Goal: Information Seeking & Learning: Check status

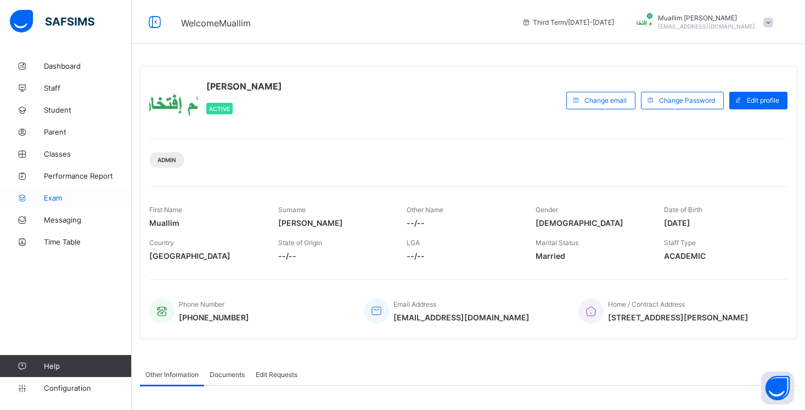
click at [60, 204] on link "Exam" at bounding box center [66, 198] width 132 height 22
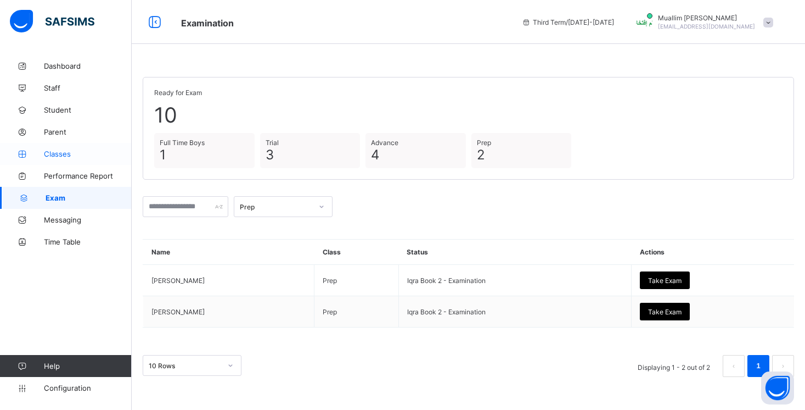
click at [64, 152] on span "Classes" at bounding box center [88, 153] width 88 height 9
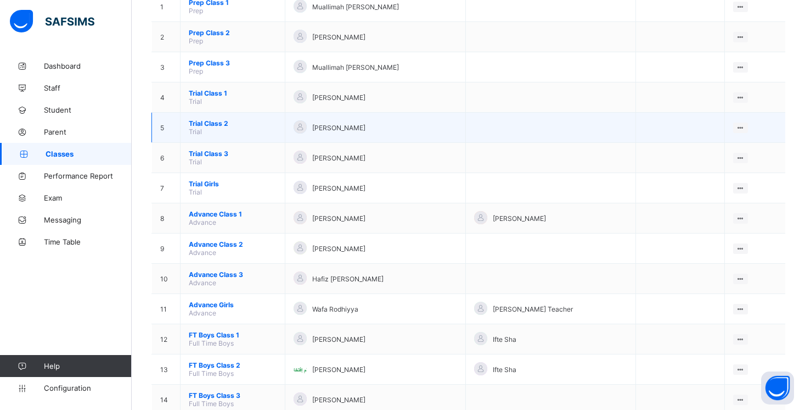
scroll to position [139, 0]
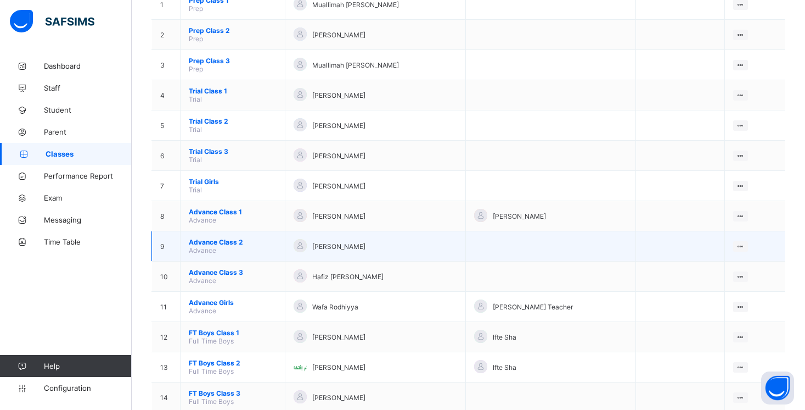
click at [230, 242] on span "Advance Class 2" at bounding box center [233, 242] width 88 height 8
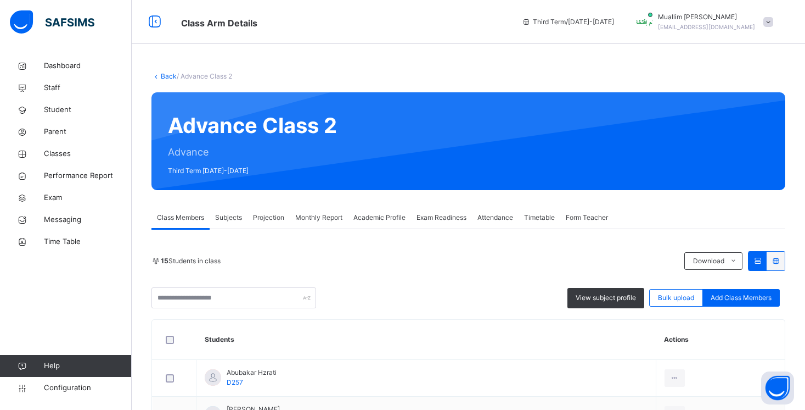
click at [443, 214] on span "Exam Readiness" at bounding box center [442, 217] width 50 height 10
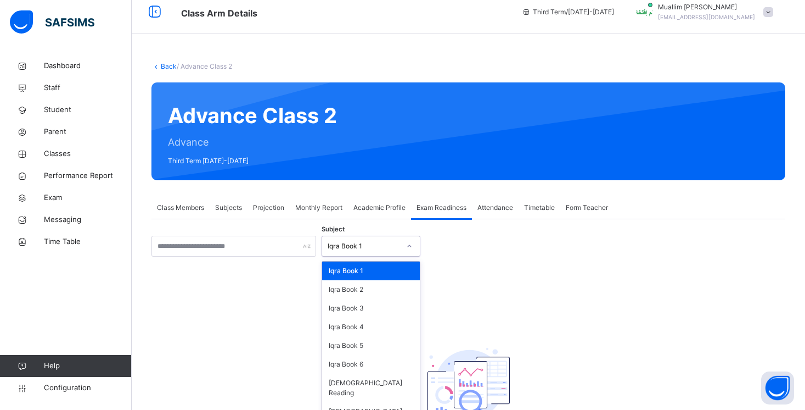
click at [409, 253] on div at bounding box center [409, 246] width 19 height 18
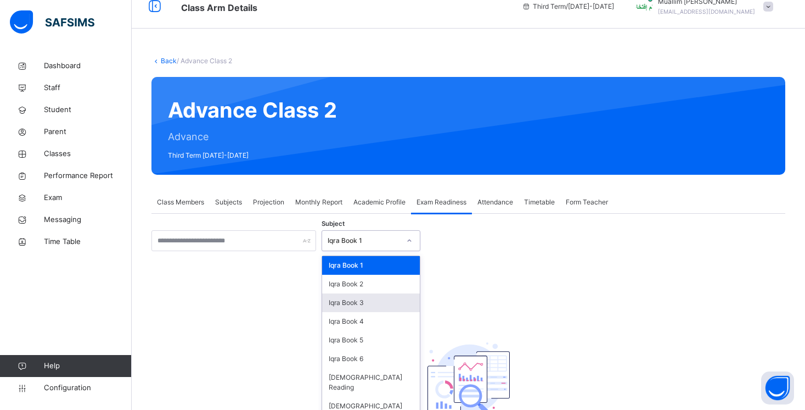
scroll to position [16, 0]
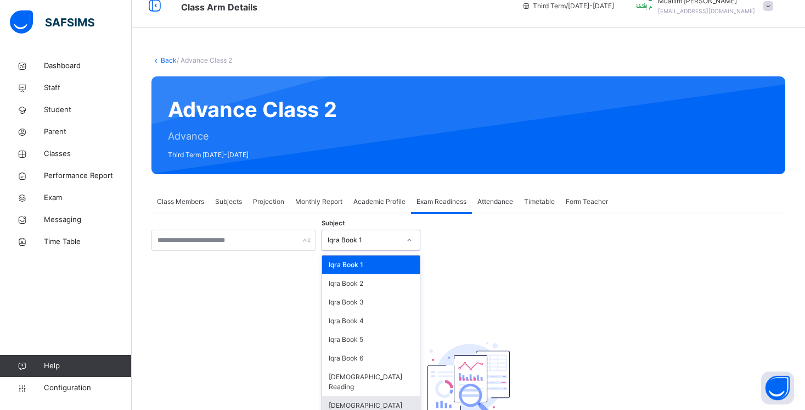
click at [388, 396] on div "[DEMOGRAPHIC_DATA] Memorisation" at bounding box center [371, 410] width 98 height 29
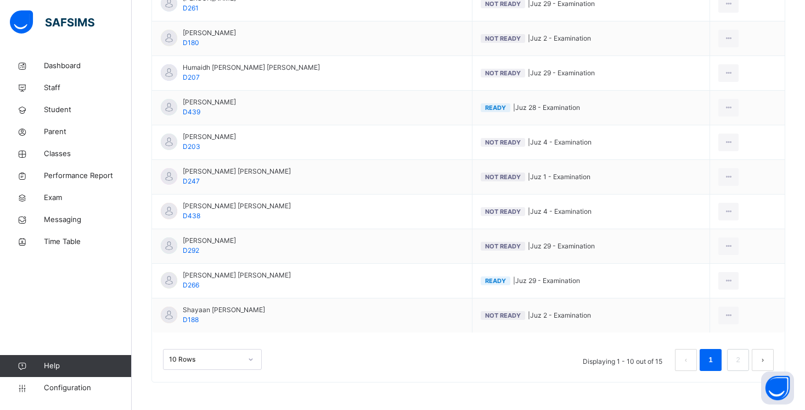
click at [184, 356] on div "10 Rows" at bounding box center [212, 359] width 99 height 21
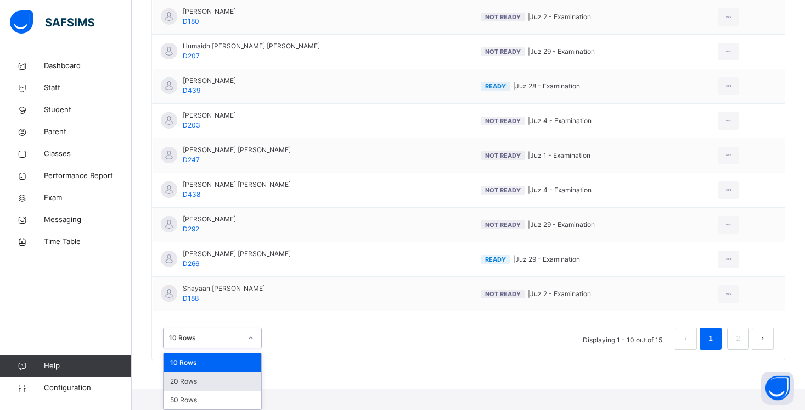
click at [187, 379] on div "20 Rows" at bounding box center [213, 381] width 98 height 19
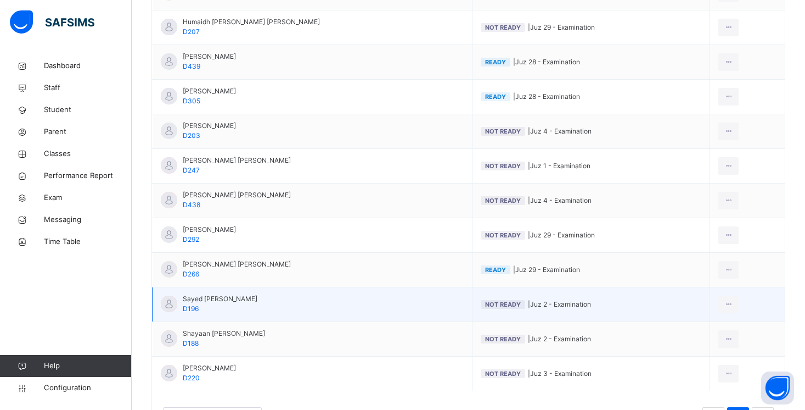
scroll to position [431, 0]
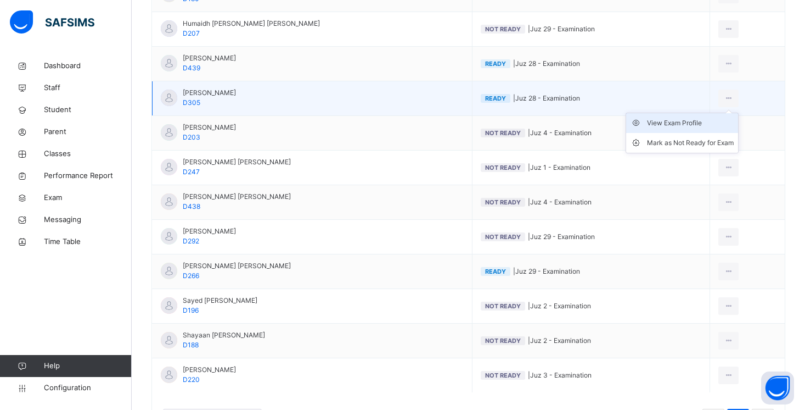
click at [692, 122] on div "View Exam Profile" at bounding box center [690, 123] width 87 height 11
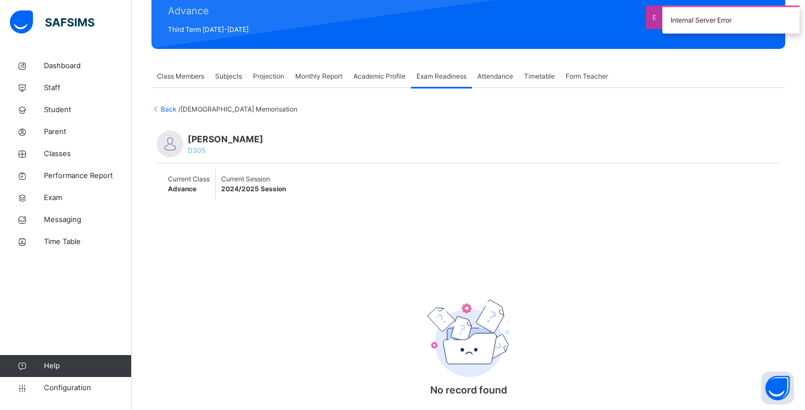
scroll to position [103, 0]
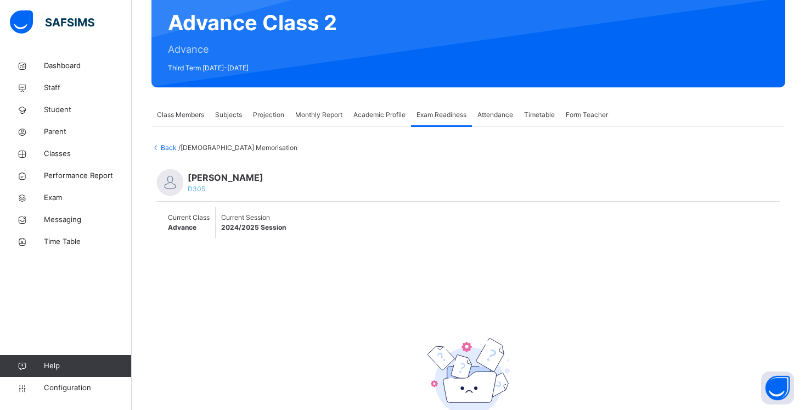
click at [171, 147] on span "Back" at bounding box center [165, 147] width 27 height 8
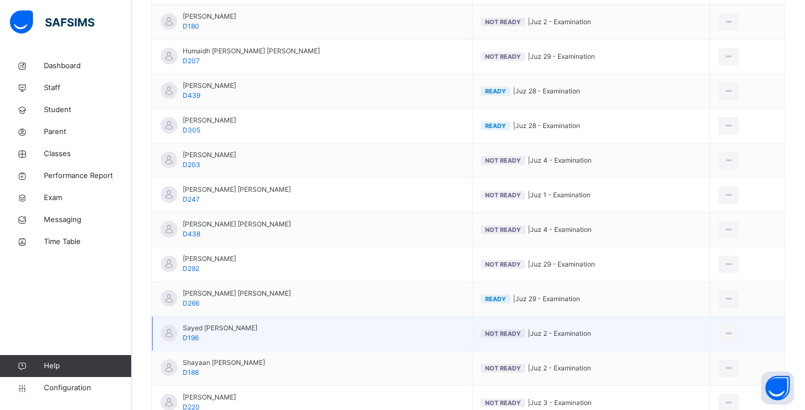
scroll to position [402, 0]
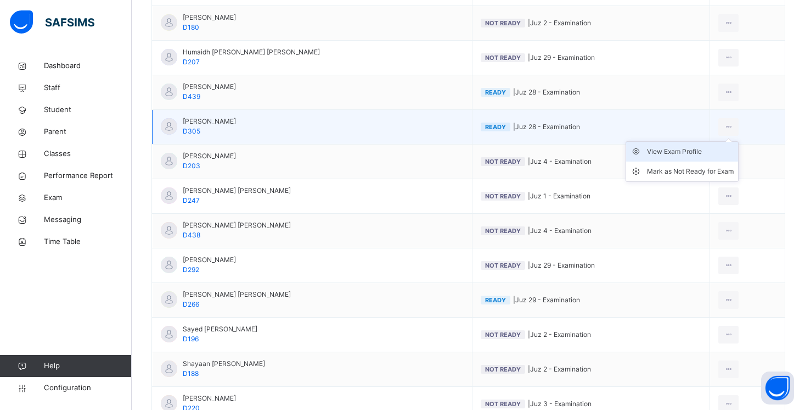
click at [698, 147] on div "View Exam Profile" at bounding box center [690, 151] width 87 height 11
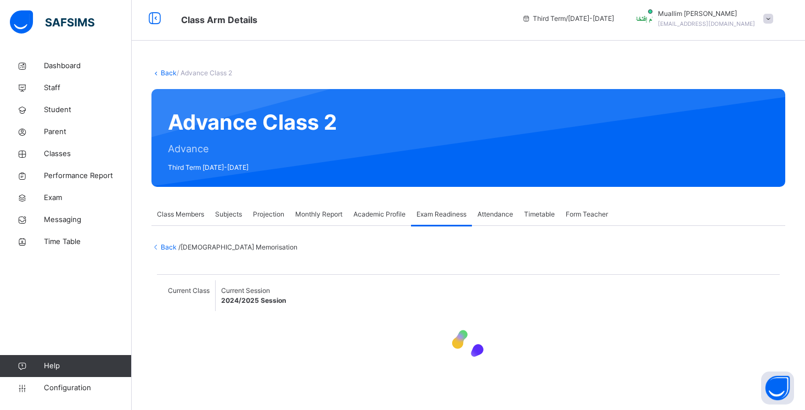
scroll to position [3, 0]
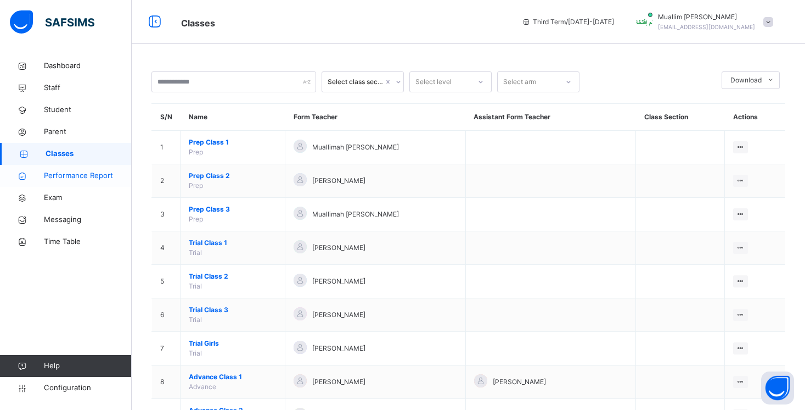
click at [48, 170] on link "Performance Report" at bounding box center [66, 176] width 132 height 22
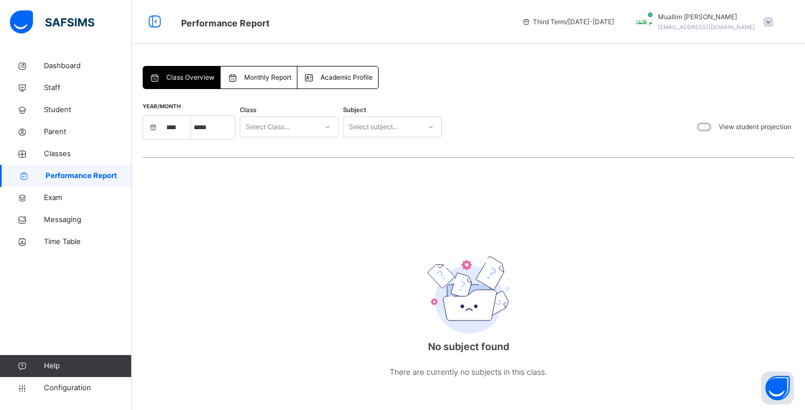
select select "****"
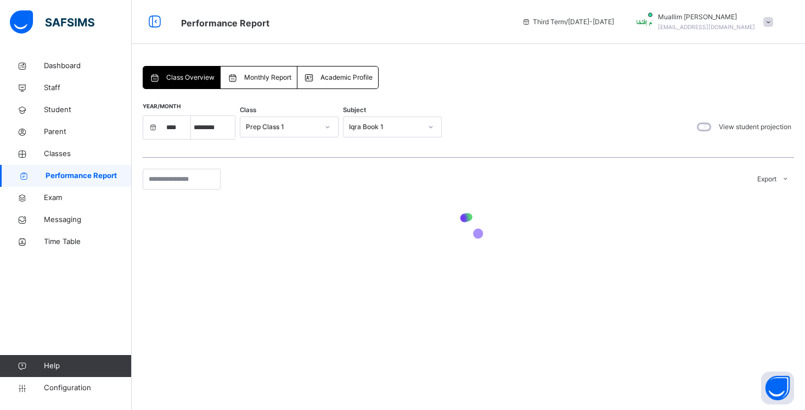
click at [272, 131] on div "Prep Class 1" at bounding box center [282, 127] width 72 height 10
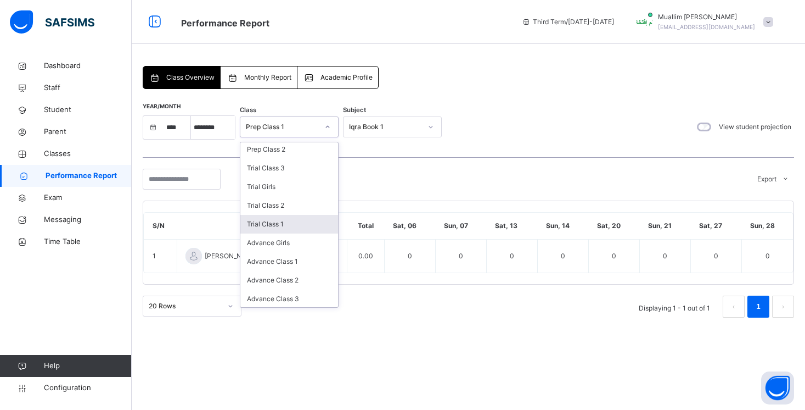
scroll to position [46, 0]
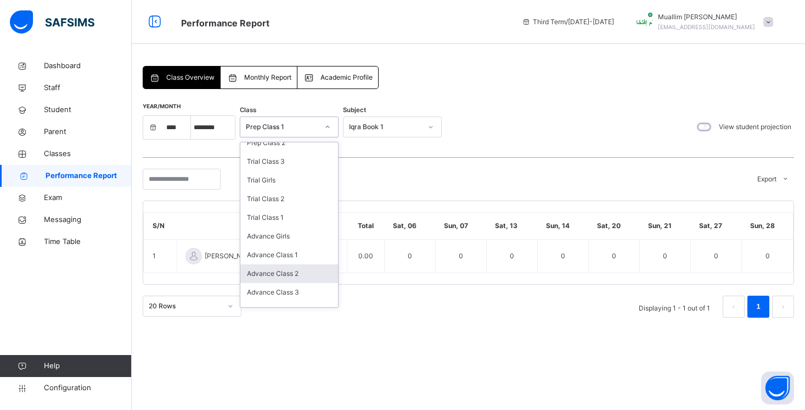
click at [279, 272] on div "Advance Class 2" at bounding box center [289, 273] width 98 height 19
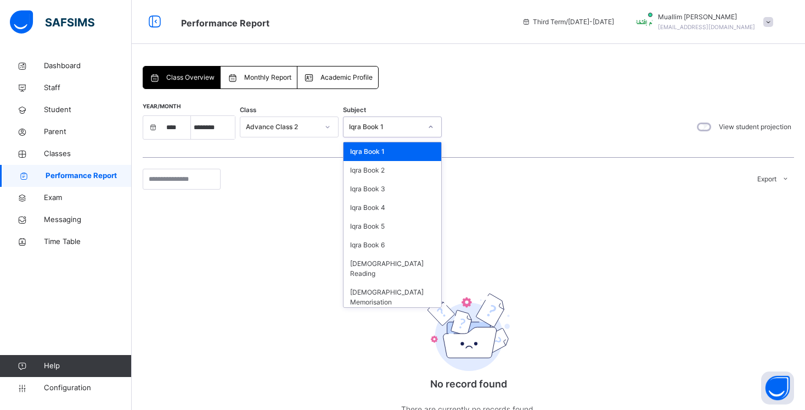
click at [400, 122] on div "Iqra Book 1" at bounding box center [385, 127] width 72 height 10
click at [389, 288] on div "[DEMOGRAPHIC_DATA] Memorisation" at bounding box center [393, 297] width 98 height 29
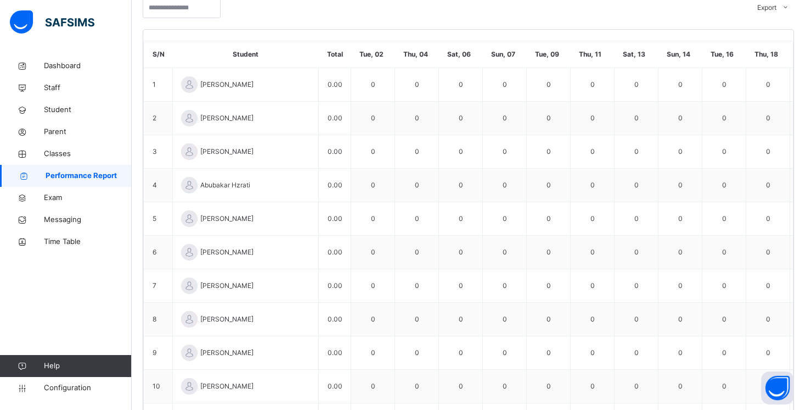
scroll to position [4, 0]
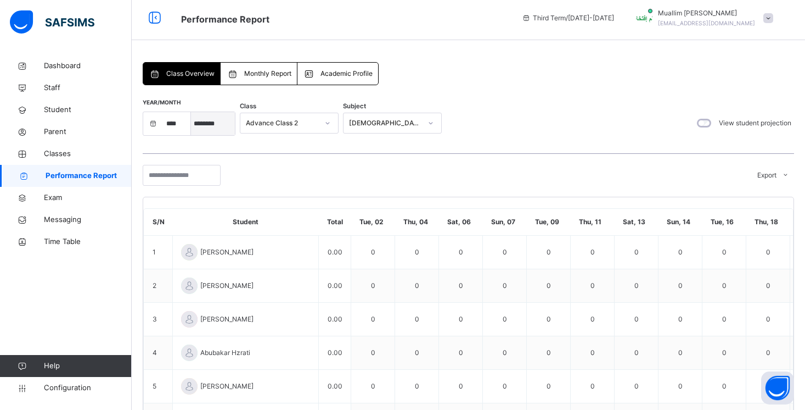
select select "*"
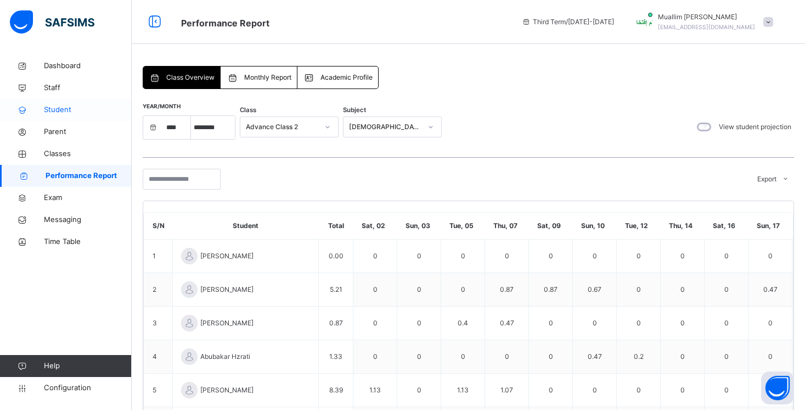
scroll to position [0, 0]
click at [58, 151] on span "Classes" at bounding box center [88, 153] width 88 height 11
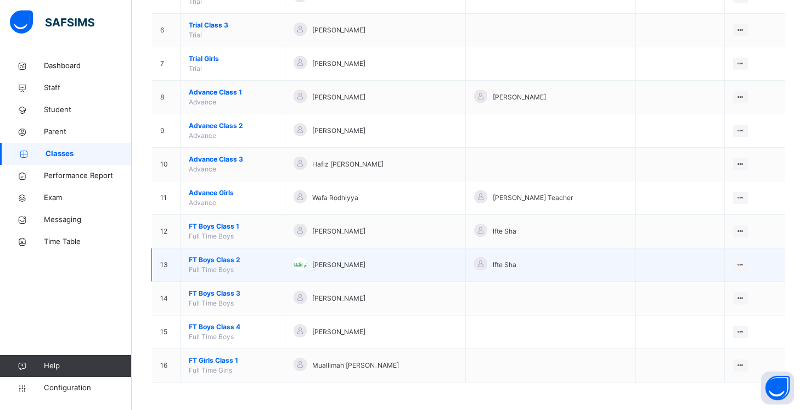
scroll to position [284, 0]
click at [222, 255] on span "FT Boys Class 2" at bounding box center [233, 260] width 88 height 10
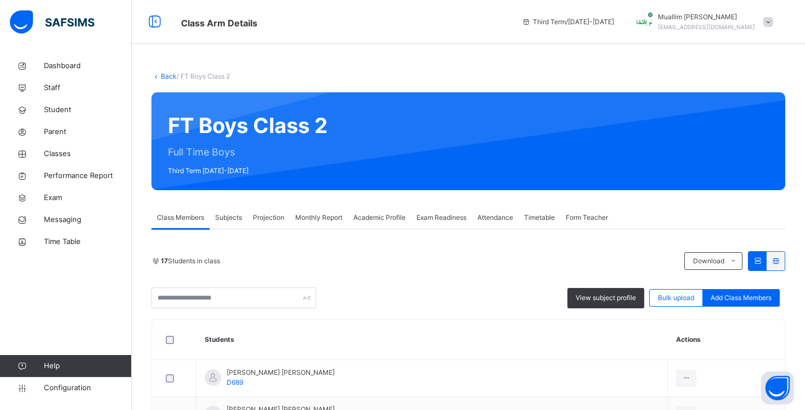
click at [430, 215] on span "Exam Readiness" at bounding box center [442, 217] width 50 height 10
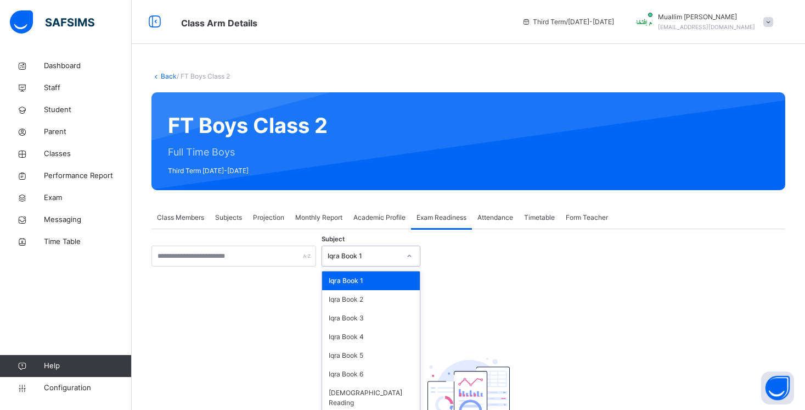
click at [372, 251] on div "Iqra Book 1" at bounding box center [360, 256] width 77 height 17
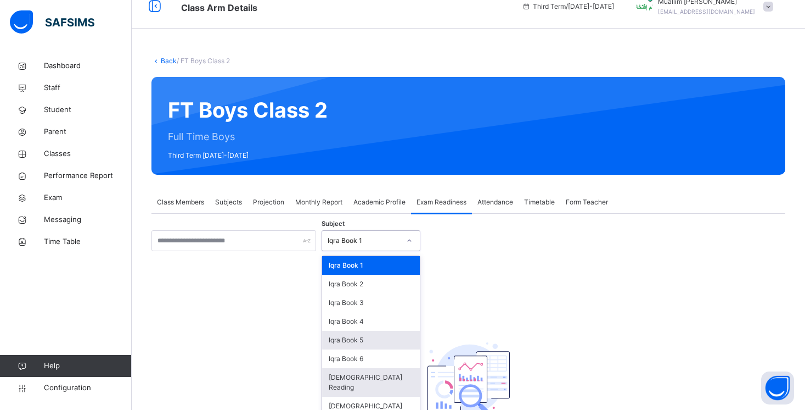
scroll to position [16, 0]
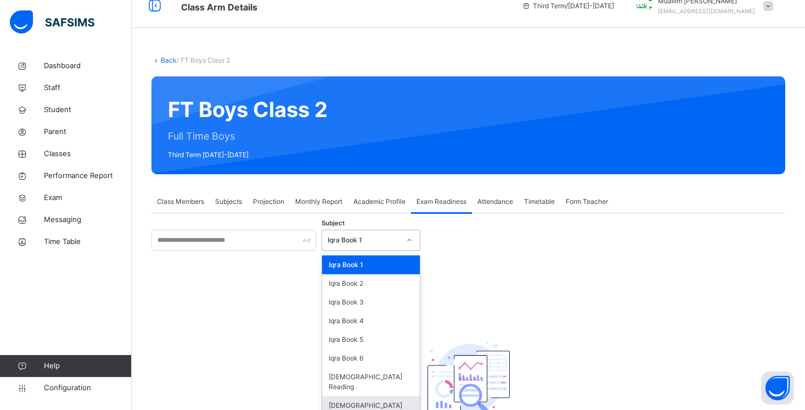
click at [371, 396] on div "[DEMOGRAPHIC_DATA] Memorisation" at bounding box center [371, 410] width 98 height 29
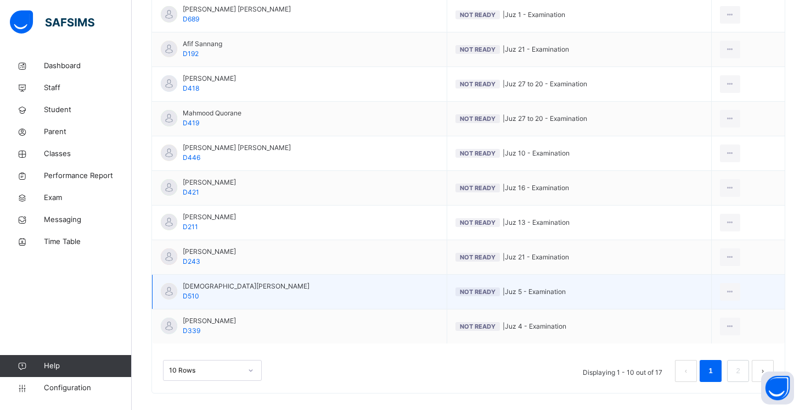
scroll to position [304, 0]
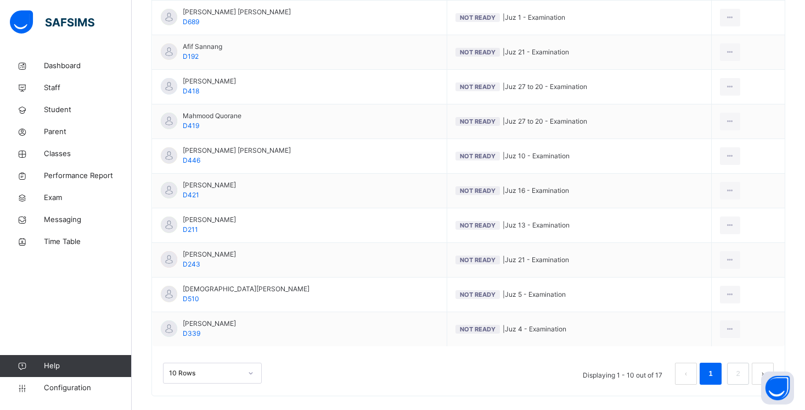
click at [235, 370] on div "10 Rows" at bounding box center [212, 372] width 99 height 21
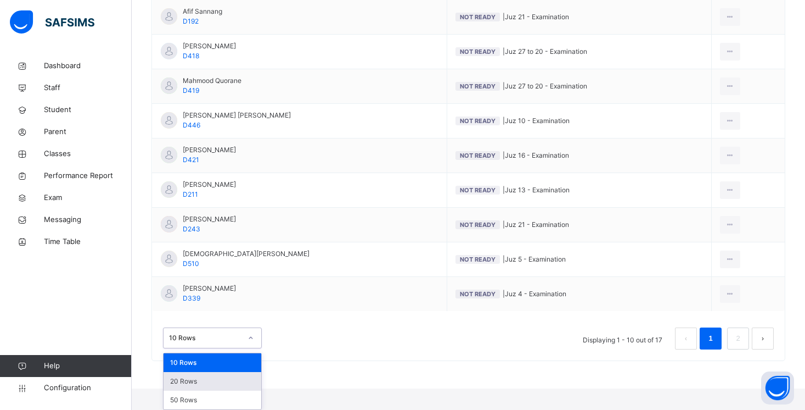
click at [218, 389] on div "20 Rows" at bounding box center [213, 381] width 98 height 19
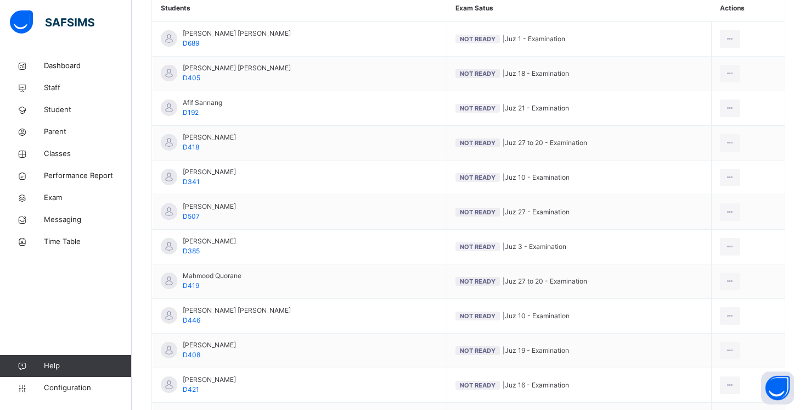
scroll to position [373, 0]
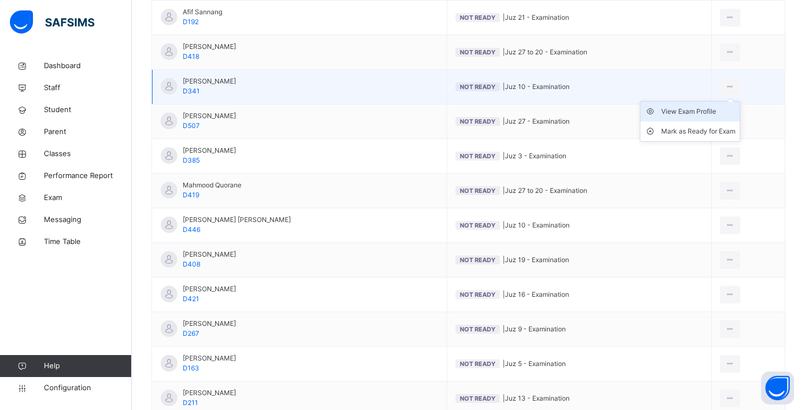
click at [696, 110] on div "View Exam Profile" at bounding box center [699, 111] width 74 height 11
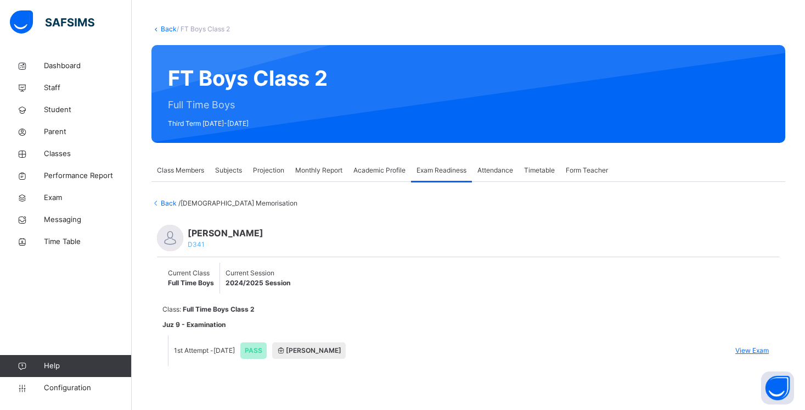
scroll to position [47, 0]
click at [734, 349] on li "1st Attempt - [DATE] PASS [PERSON_NAME] View Exam" at bounding box center [472, 350] width 606 height 31
click at [750, 350] on span "View Exam" at bounding box center [752, 350] width 33 height 10
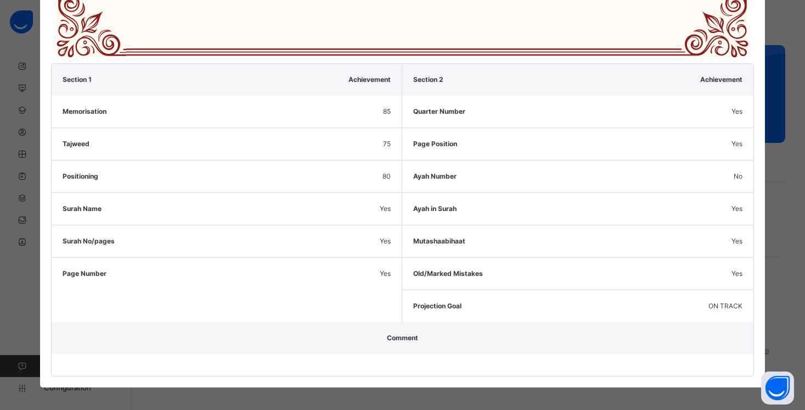
scroll to position [540, 0]
click at [426, 269] on span "Old/Marked Mistakes" at bounding box center [448, 274] width 70 height 10
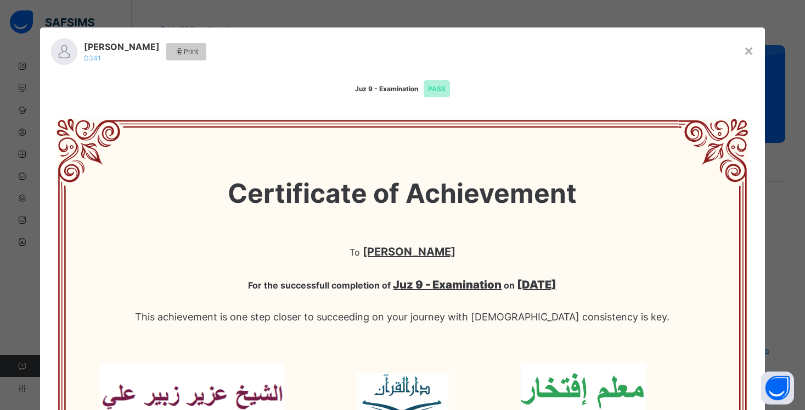
scroll to position [0, 0]
click at [744, 53] on div "×" at bounding box center [749, 49] width 10 height 23
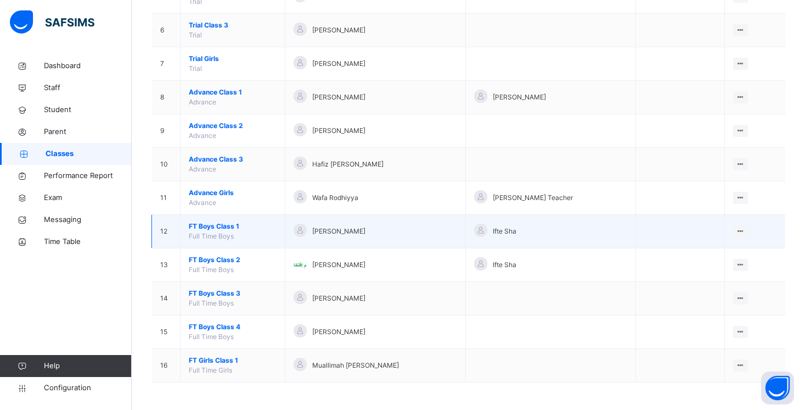
scroll to position [284, 0]
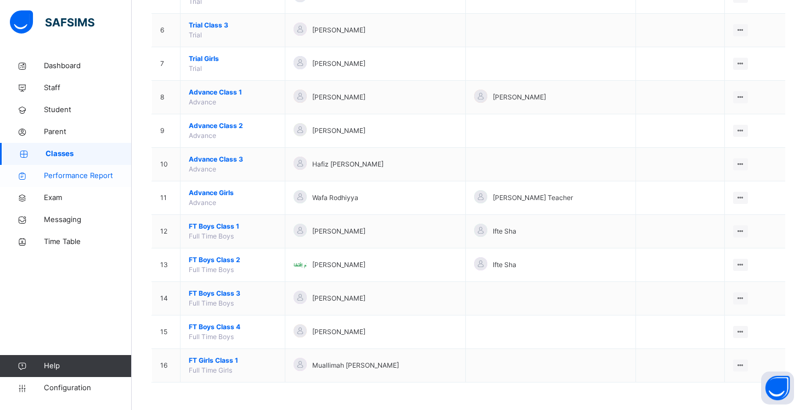
click at [89, 175] on span "Performance Report" at bounding box center [88, 175] width 88 height 11
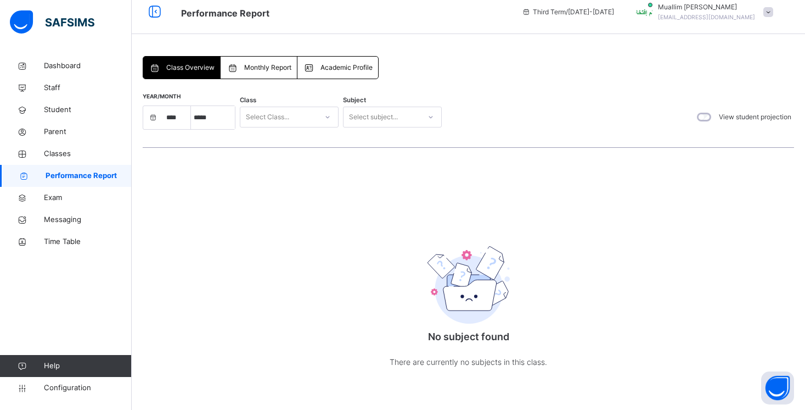
select select "****"
select select "*"
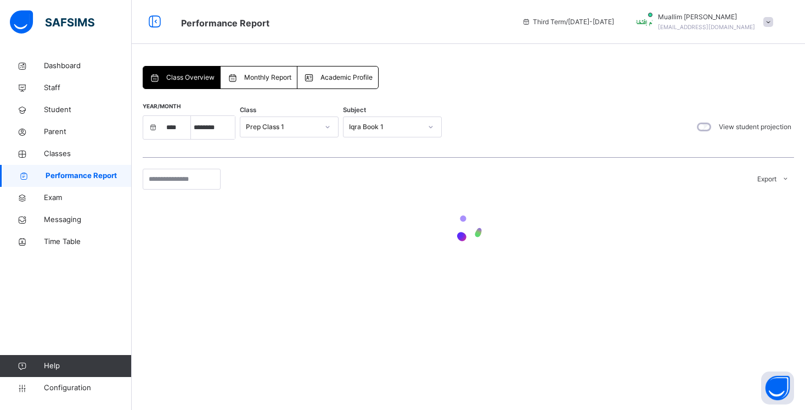
scroll to position [0, 0]
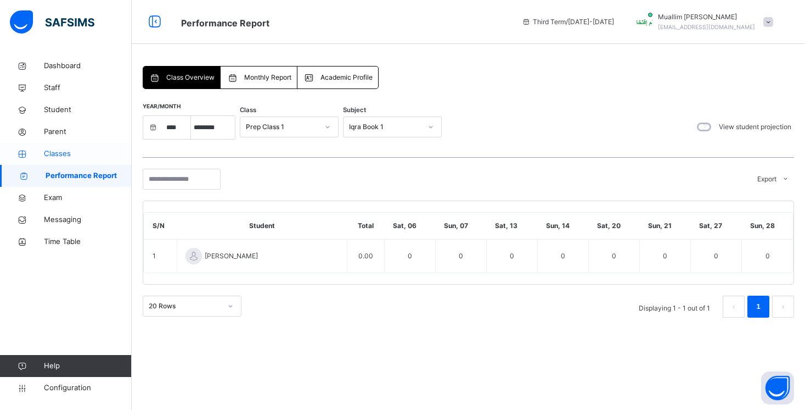
click at [53, 150] on span "Classes" at bounding box center [88, 153] width 88 height 11
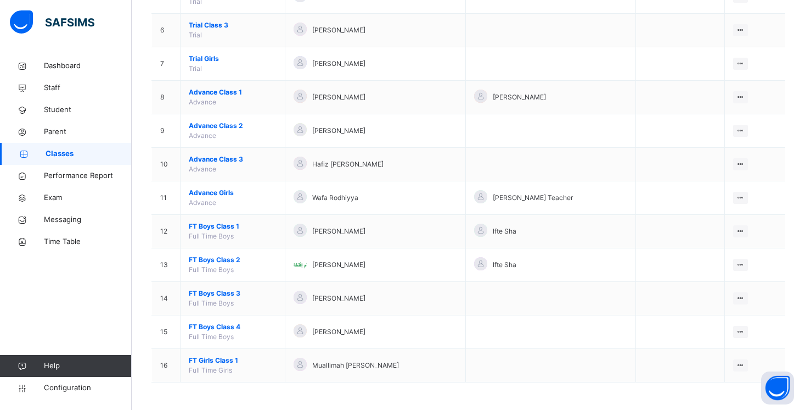
scroll to position [284, 0]
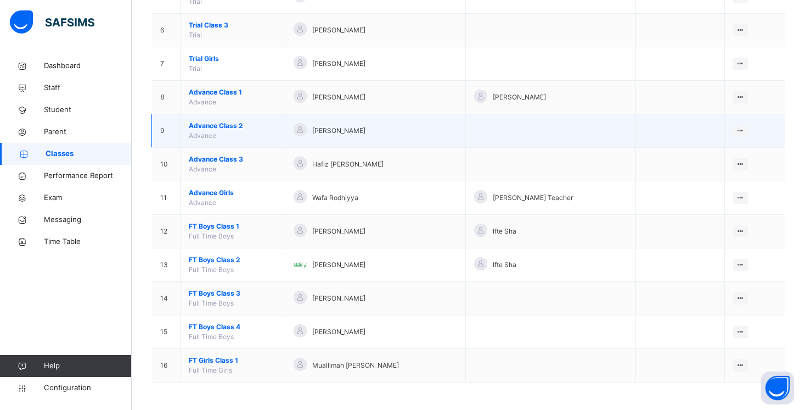
click at [225, 122] on span "Advance Class 2" at bounding box center [233, 126] width 88 height 10
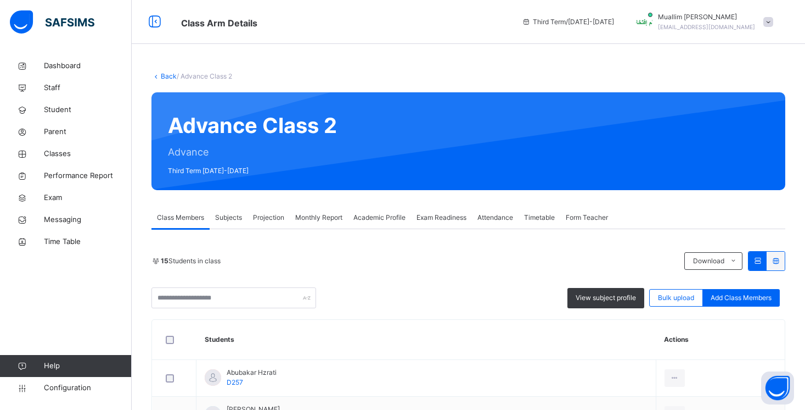
click at [430, 211] on div "Exam Readiness" at bounding box center [441, 217] width 61 height 22
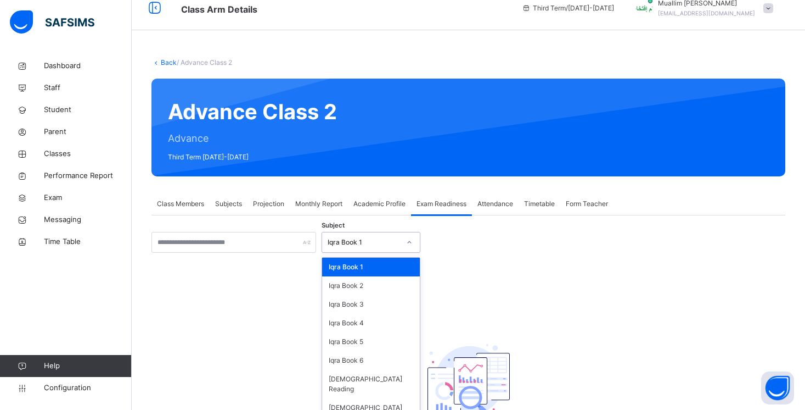
click at [353, 253] on div "option Iqra Book 1 focused, 1 of 8. 8 results available. Use Up and Down to cho…" at bounding box center [371, 242] width 99 height 21
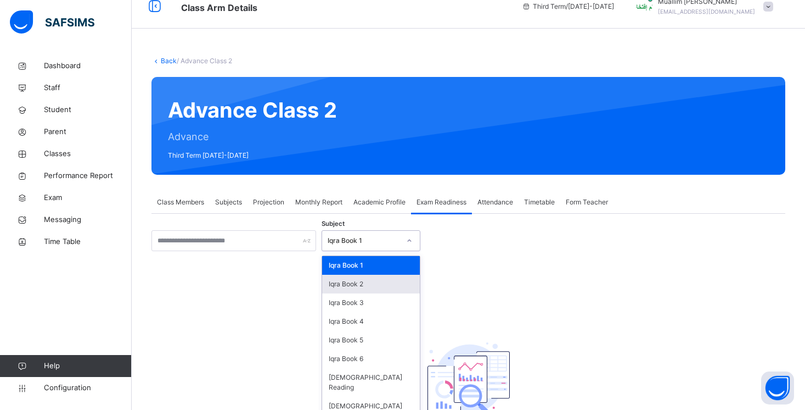
scroll to position [16, 0]
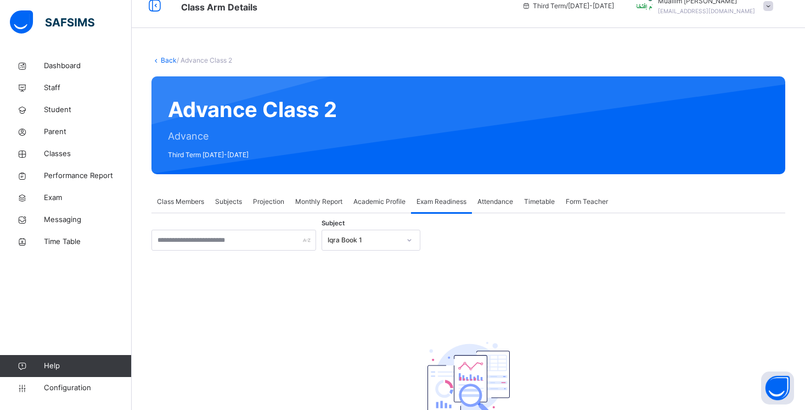
click at [359, 405] on div "There are currently no records." at bounding box center [469, 380] width 220 height 139
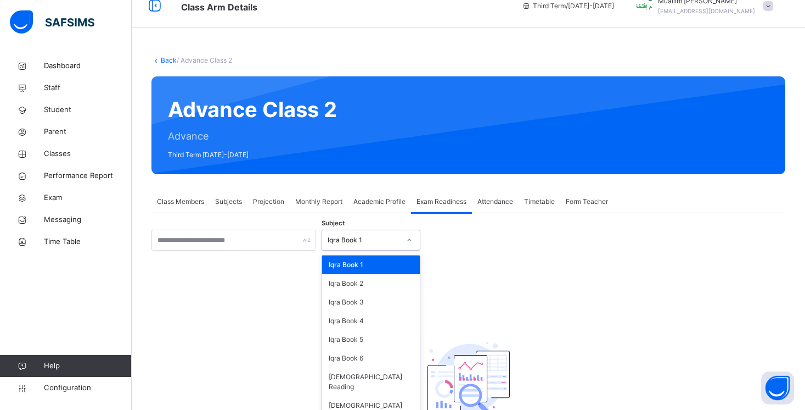
click at [361, 243] on div "Iqra Book 1" at bounding box center [364, 240] width 72 height 10
click at [360, 396] on div "[DEMOGRAPHIC_DATA] Memorisation" at bounding box center [371, 410] width 98 height 29
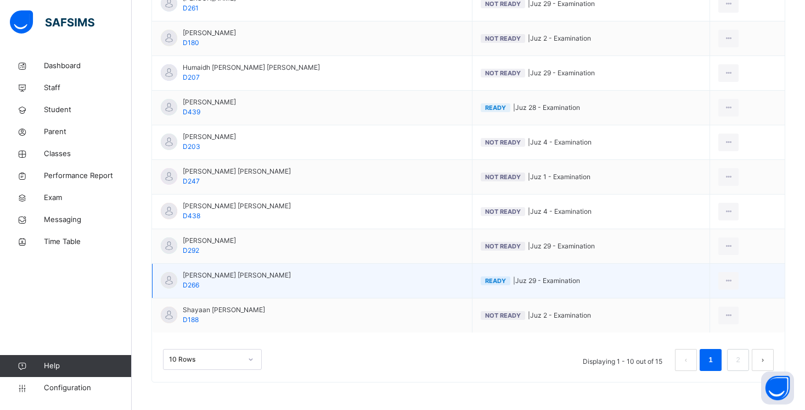
scroll to position [51, 0]
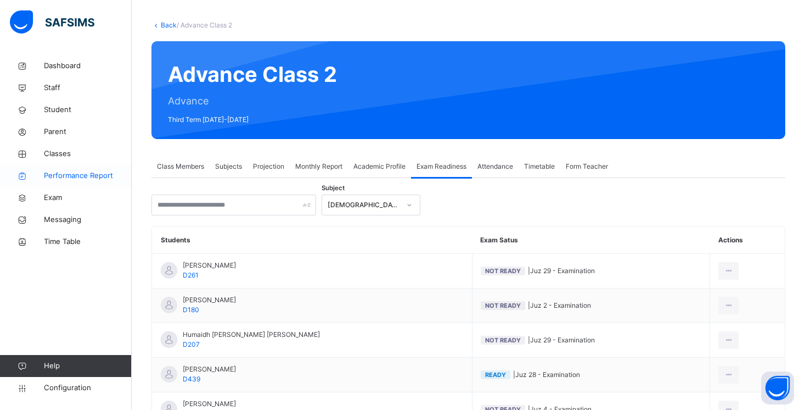
click at [65, 177] on span "Performance Report" at bounding box center [88, 175] width 88 height 11
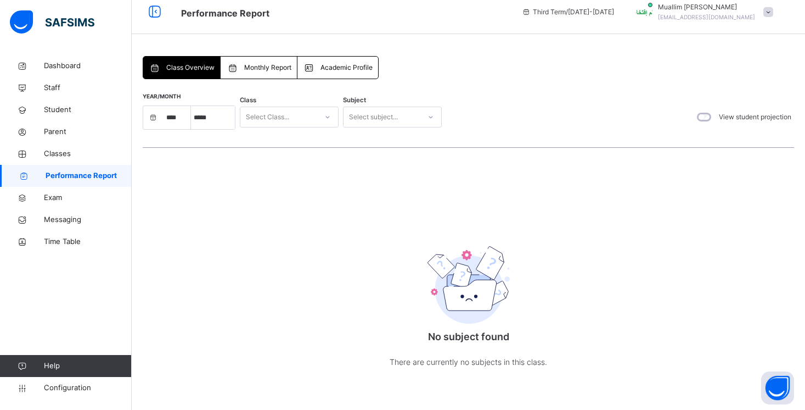
scroll to position [10, 0]
select select "****"
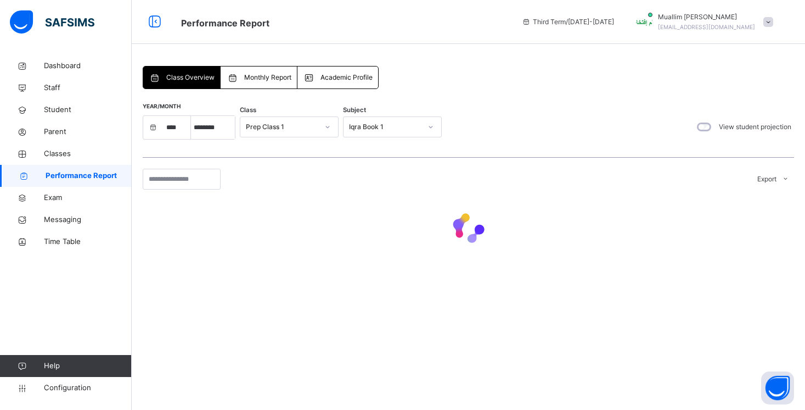
click at [360, 115] on div "Year/Month **** **** **** **** **** **** **** ***** ******** ***** ***** *** **…" at bounding box center [292, 127] width 299 height 26
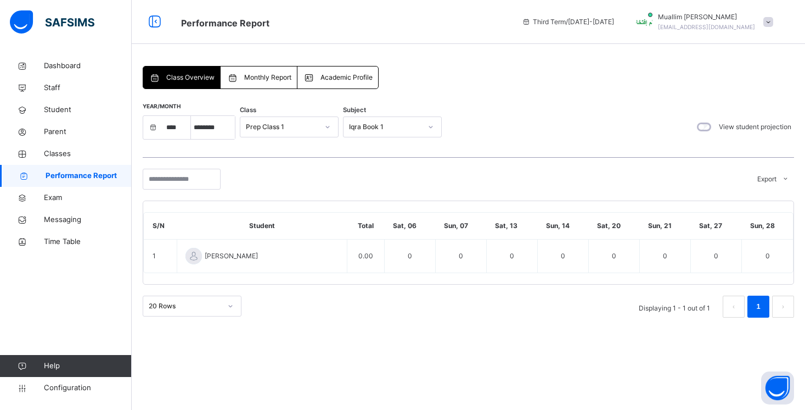
click at [360, 126] on div "Iqra Book 1" at bounding box center [385, 127] width 72 height 10
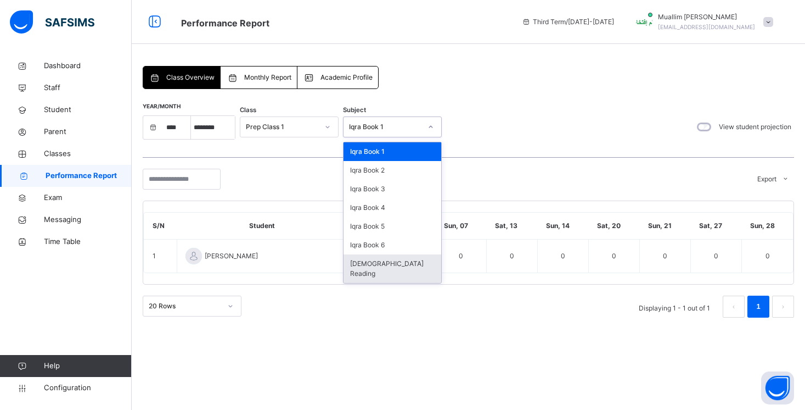
click at [369, 267] on div "[DEMOGRAPHIC_DATA] Reading" at bounding box center [393, 268] width 98 height 29
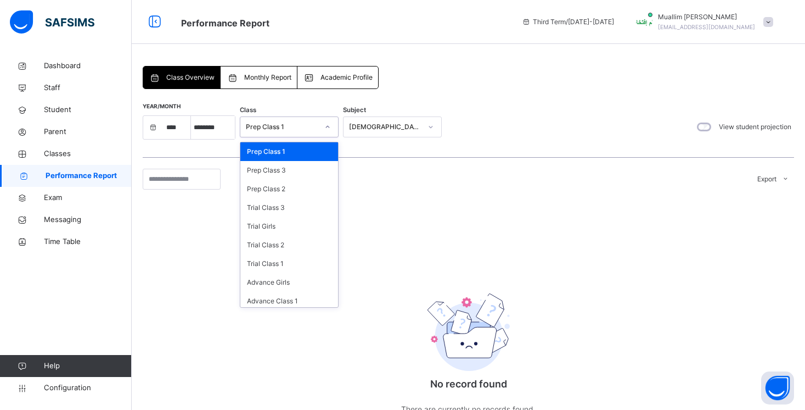
click at [299, 132] on div "Prep Class 1" at bounding box center [278, 126] width 77 height 17
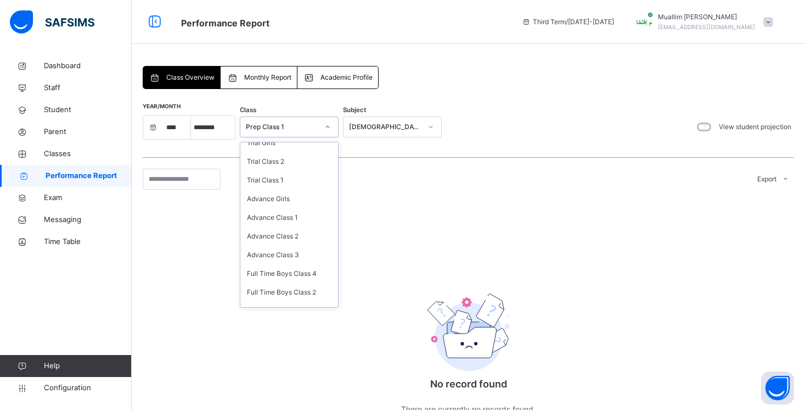
scroll to position [134, 0]
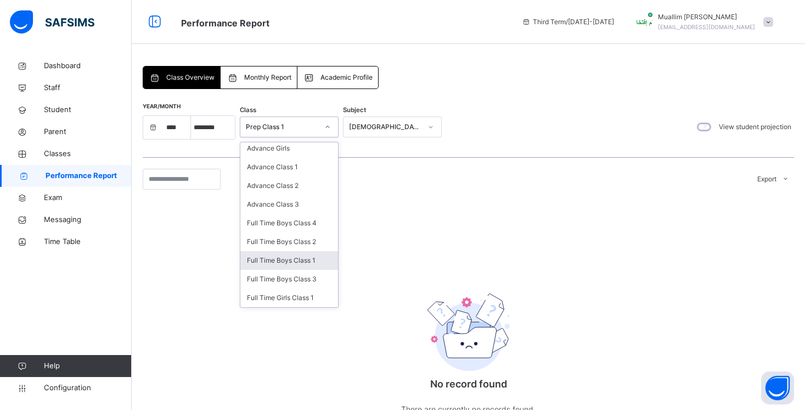
click at [298, 257] on div "Full Time Boys Class 1" at bounding box center [289, 260] width 98 height 19
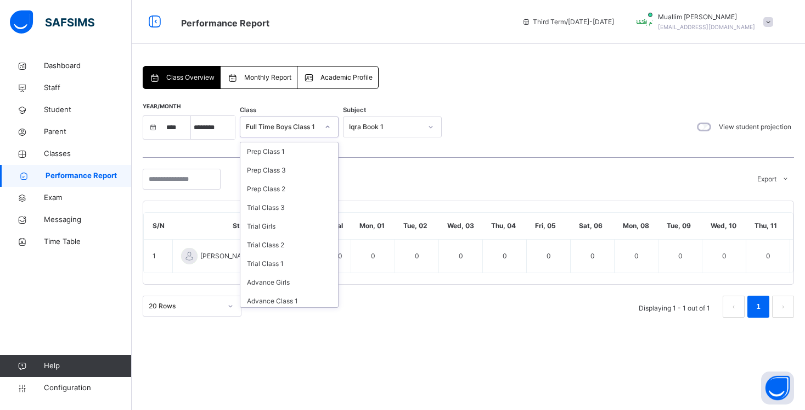
click at [301, 118] on div "Full Time Boys Class 1" at bounding box center [278, 126] width 77 height 17
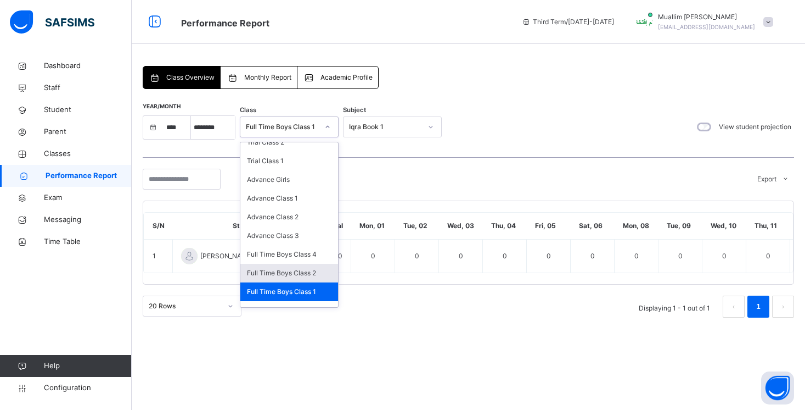
click at [300, 266] on div "Full Time Boys Class 2" at bounding box center [289, 273] width 98 height 19
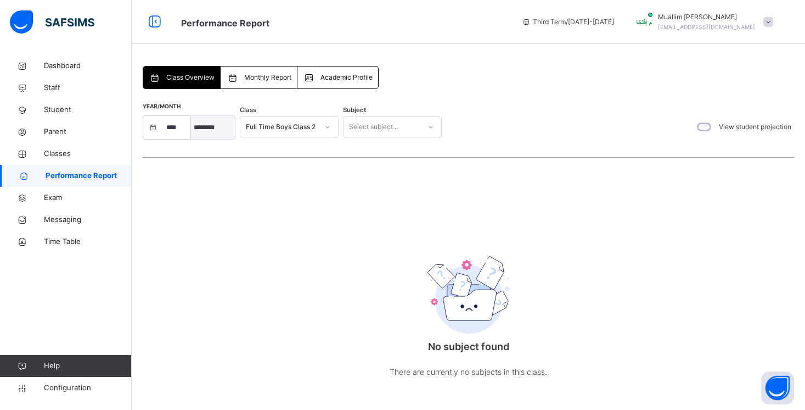
select select "*"
click at [283, 127] on div "Full Time Boys Class 2" at bounding box center [282, 127] width 72 height 10
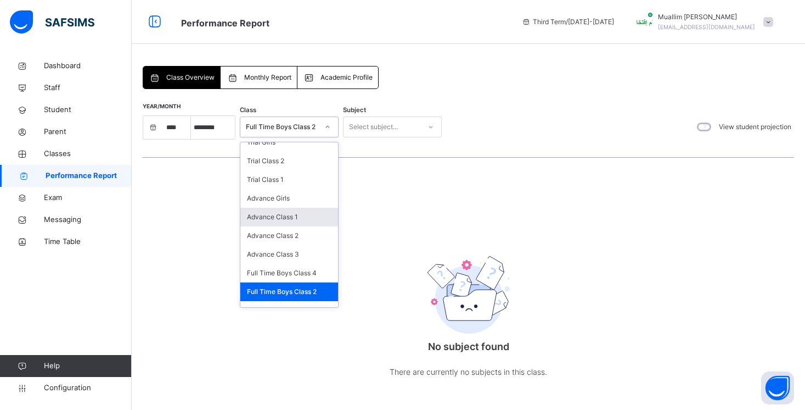
click at [287, 221] on div "Advance Class 1" at bounding box center [289, 217] width 98 height 19
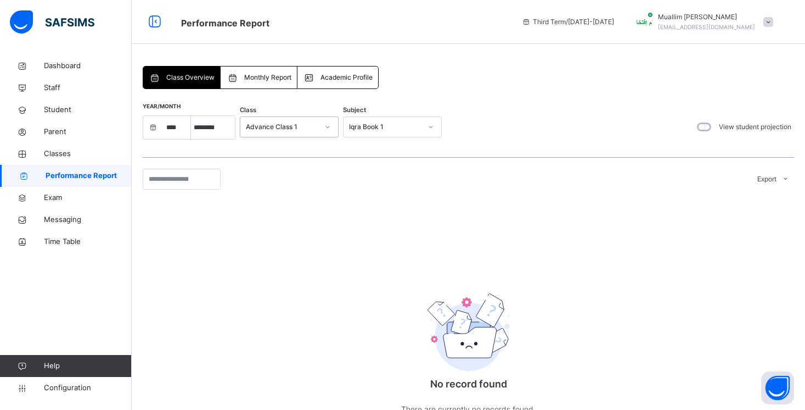
click at [295, 132] on div "Advance Class 1" at bounding box center [278, 126] width 77 height 17
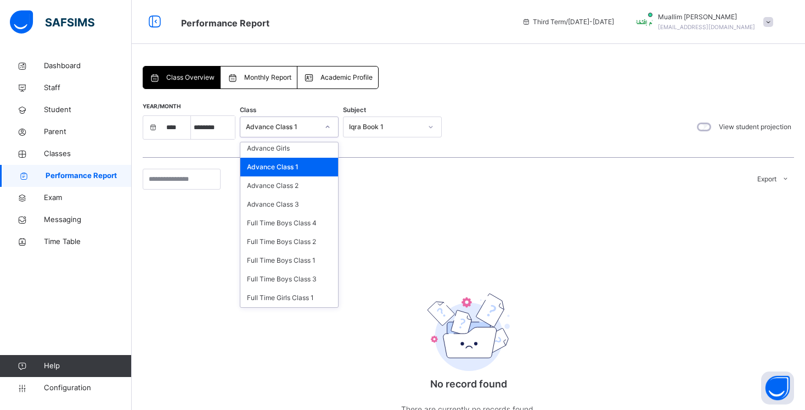
scroll to position [134, 0]
click at [300, 243] on div "Full Time Boys Class 2" at bounding box center [289, 241] width 98 height 19
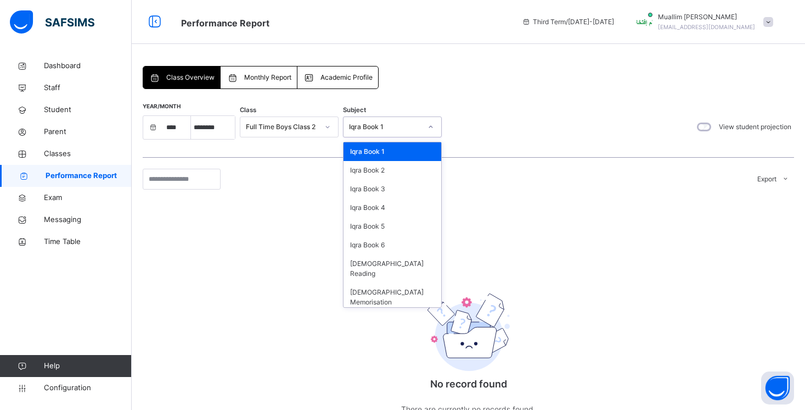
click at [398, 125] on div "Iqra Book 1" at bounding box center [385, 127] width 72 height 10
drag, startPoint x: 404, startPoint y: 271, endPoint x: 404, endPoint y: 278, distance: 7.1
click at [404, 278] on div "Iqra Book 1 Iqra Book 2 Iqra Book 3 Iqra Book 4 Iqra Book 5 Iqra Book 6 [DEMOGR…" at bounding box center [393, 224] width 98 height 165
click at [404, 283] on div "[DEMOGRAPHIC_DATA] Memorisation" at bounding box center [393, 297] width 98 height 29
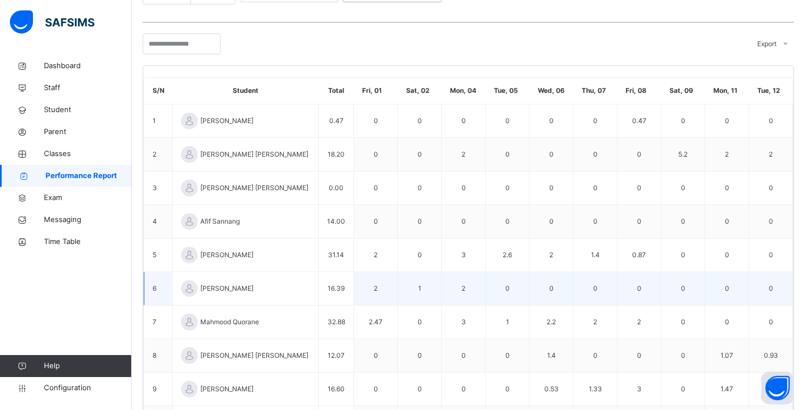
scroll to position [0, 0]
